Goal: Check status: Check status

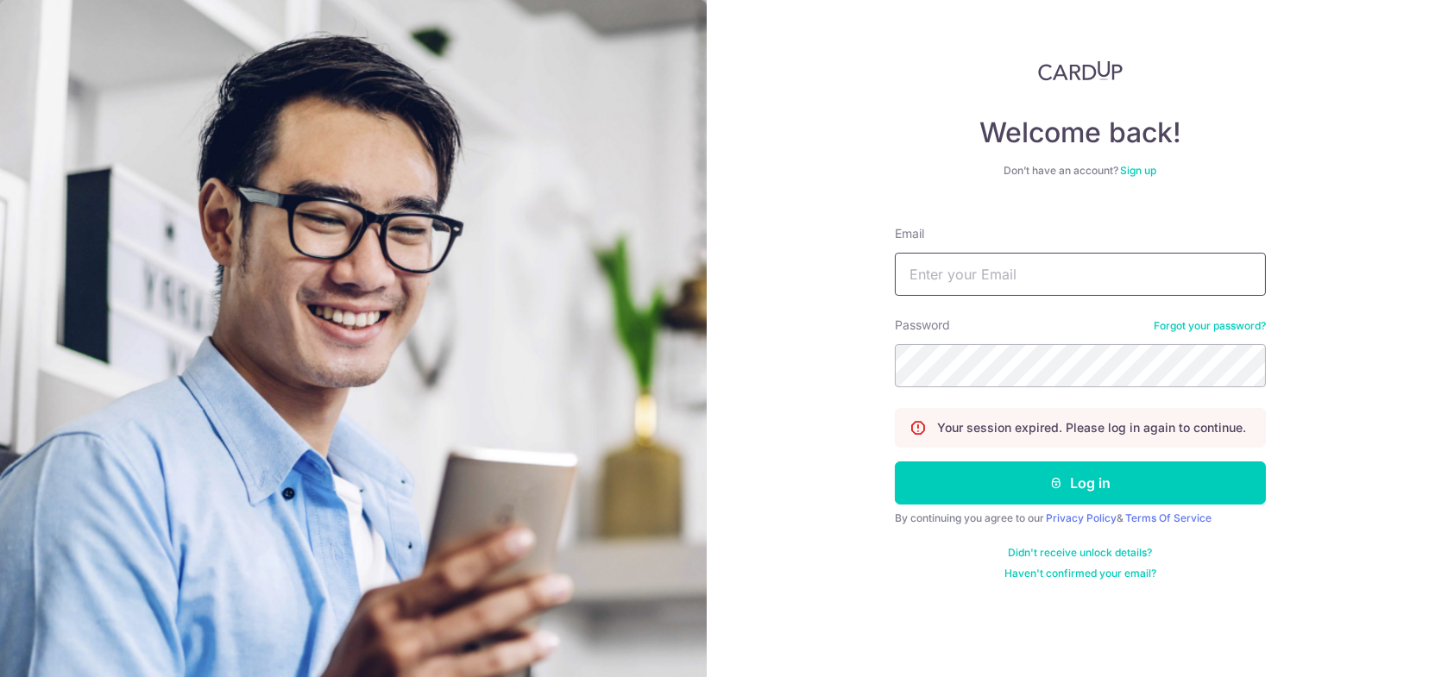
click at [1085, 261] on input "Email" at bounding box center [1080, 274] width 371 height 43
type input "[EMAIL_ADDRESS][DOMAIN_NAME]"
click at [895, 462] on button "Log in" at bounding box center [1080, 483] width 371 height 43
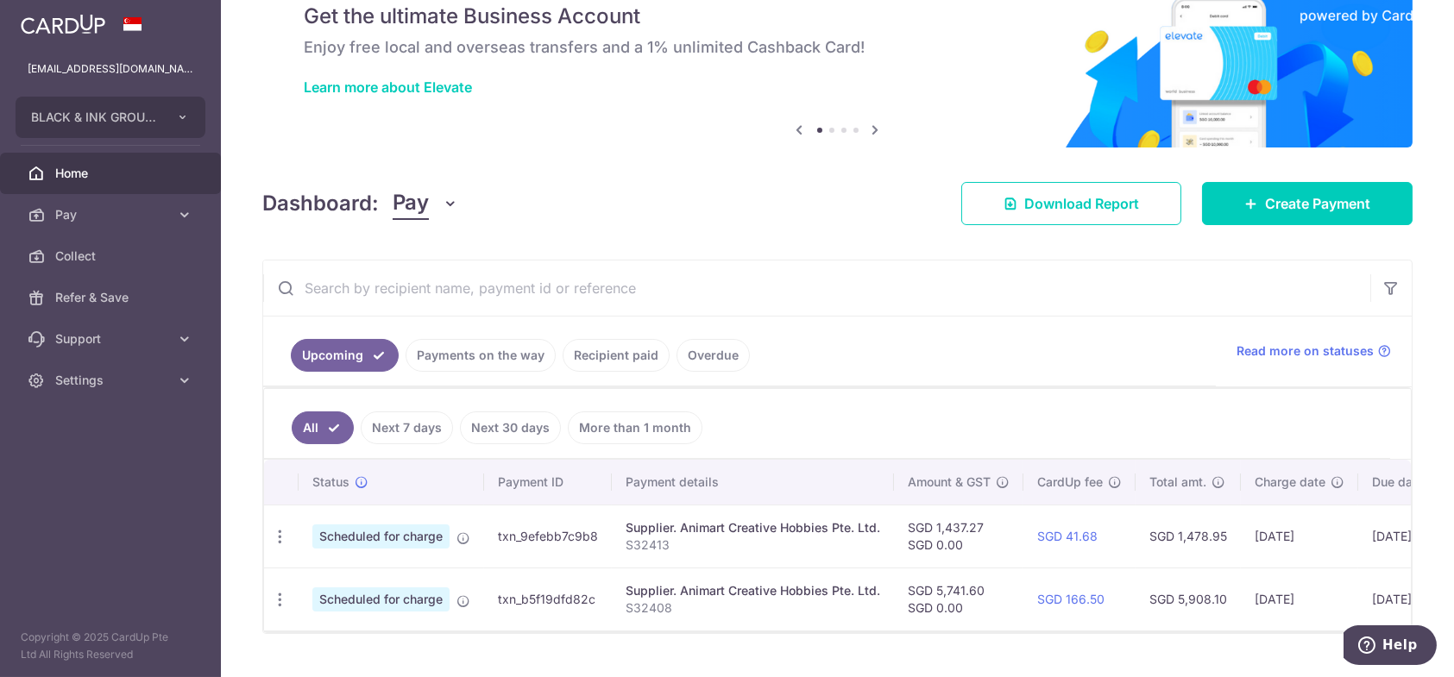
scroll to position [30, 0]
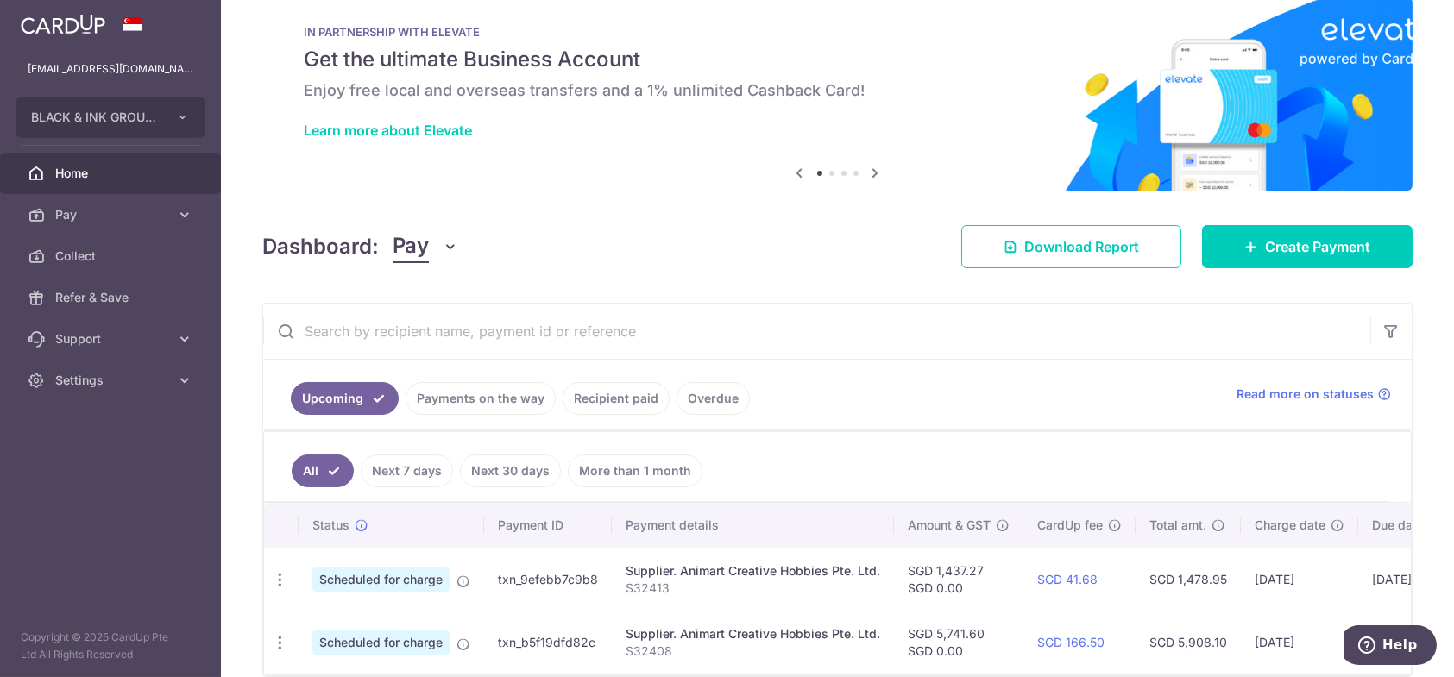
click at [516, 382] on link "Payments on the way" at bounding box center [481, 398] width 150 height 33
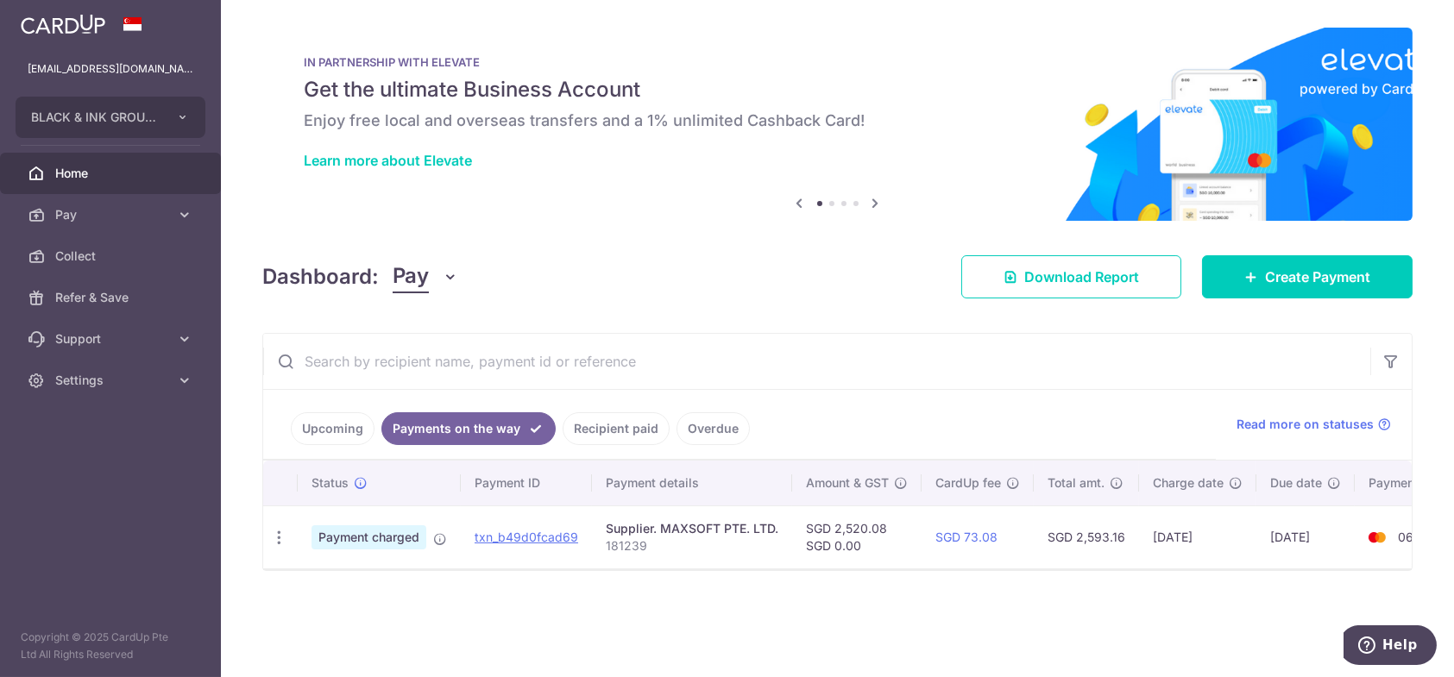
scroll to position [0, 0]
click at [326, 416] on link "Upcoming" at bounding box center [333, 429] width 84 height 33
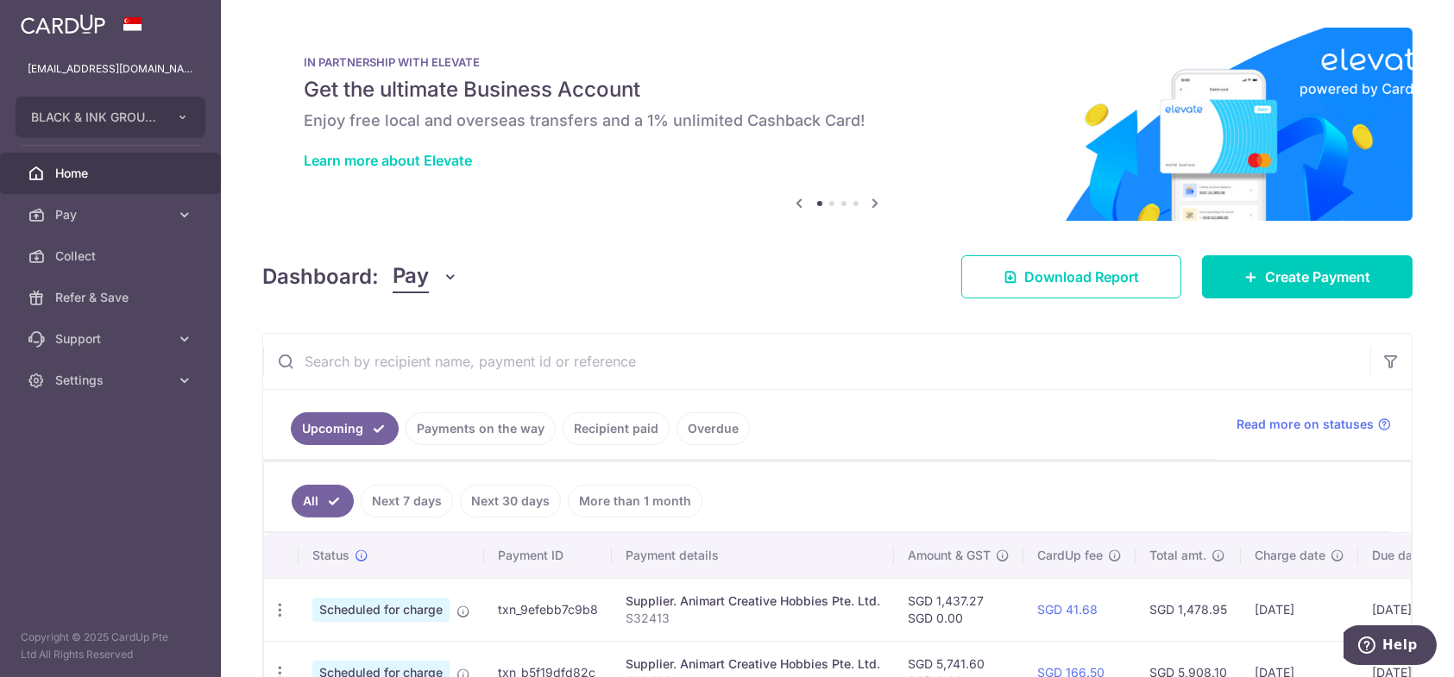
click at [728, 435] on link "Overdue" at bounding box center [713, 429] width 73 height 33
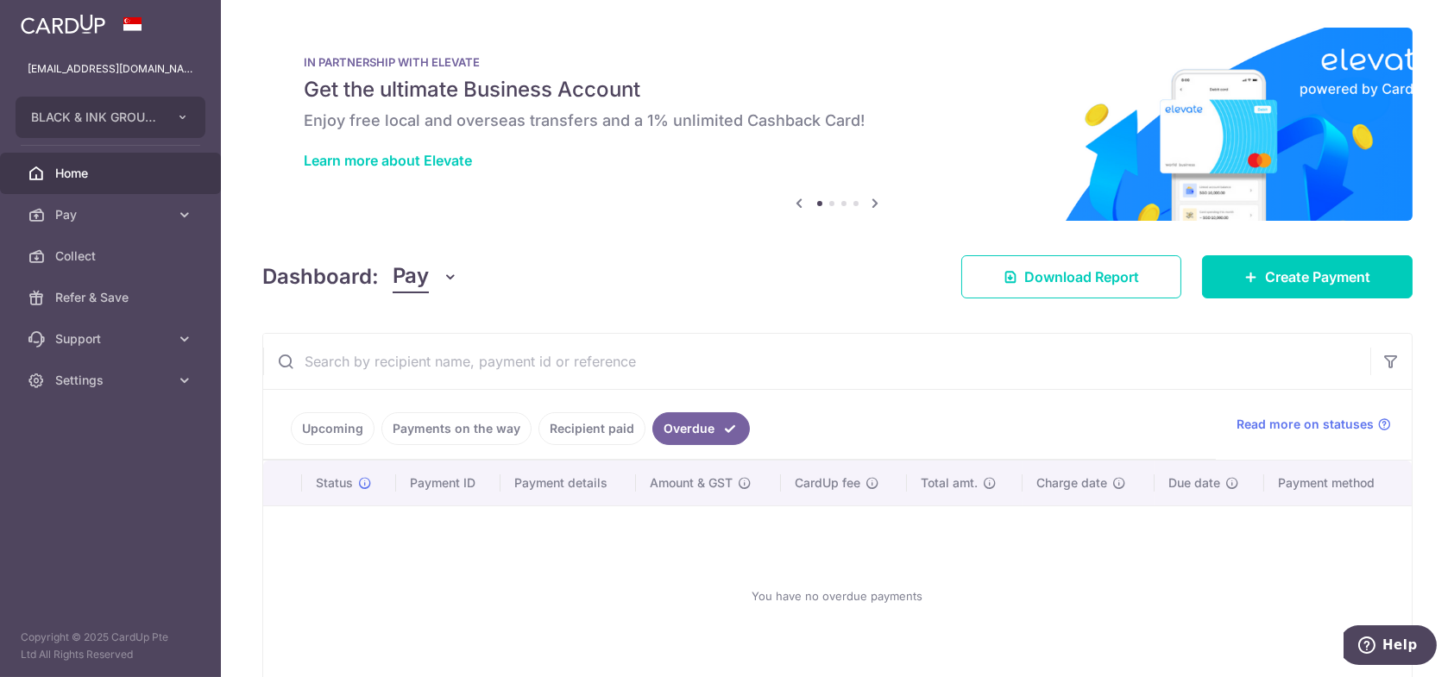
click at [628, 427] on link "Recipient paid" at bounding box center [592, 429] width 107 height 33
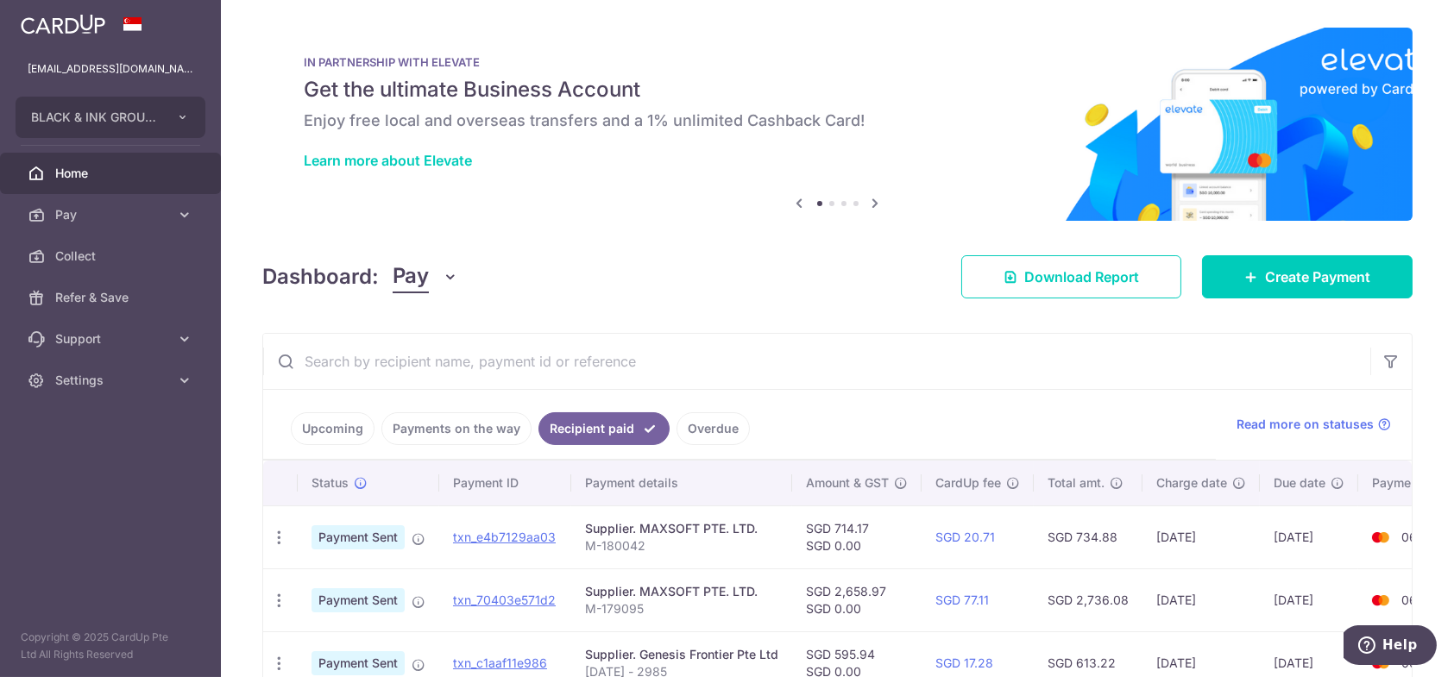
click at [346, 438] on link "Upcoming" at bounding box center [333, 429] width 84 height 33
